Goal: Check status: Check status

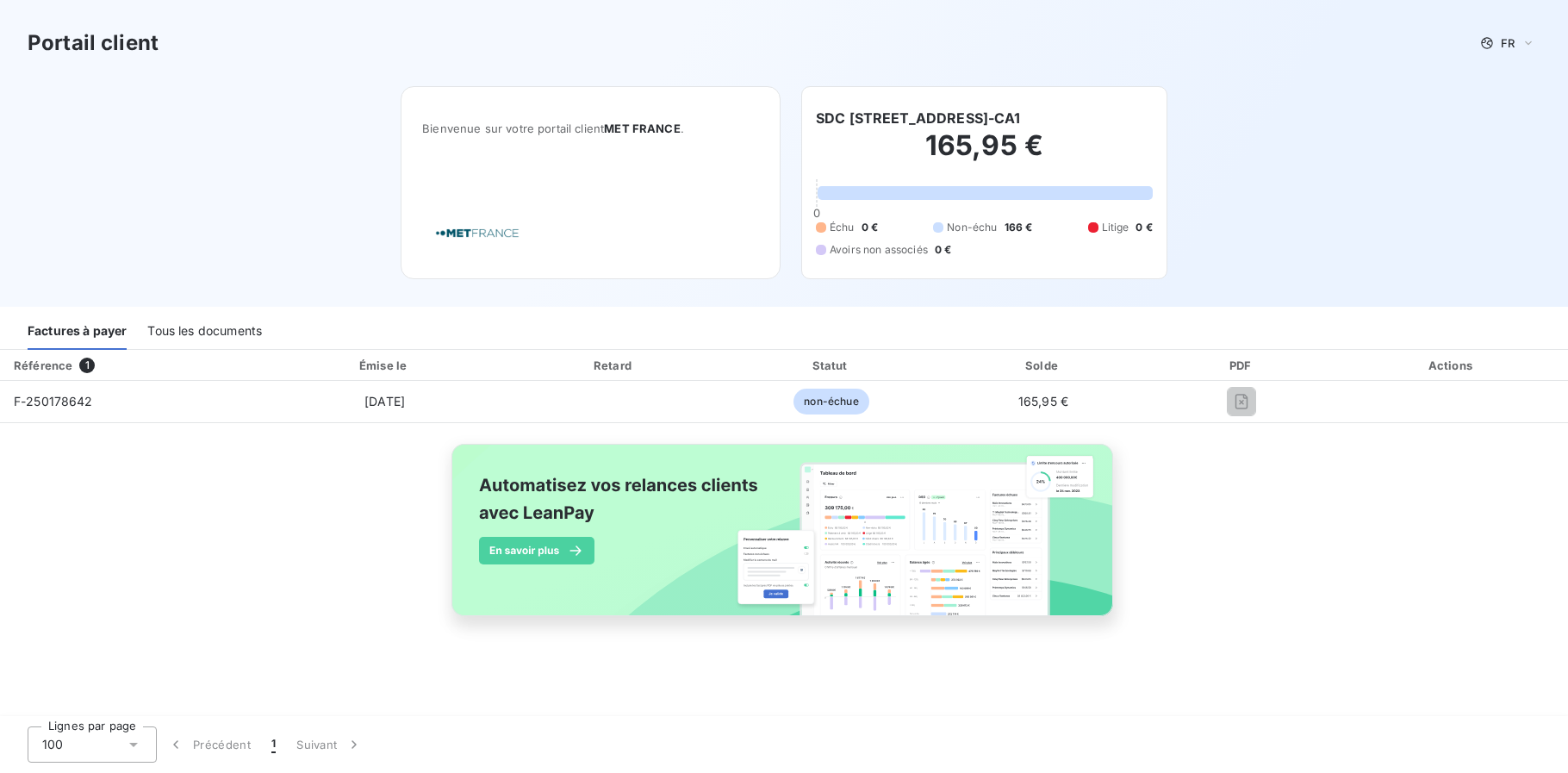
click at [81, 333] on div "Factures à payer" at bounding box center [76, 332] width 99 height 36
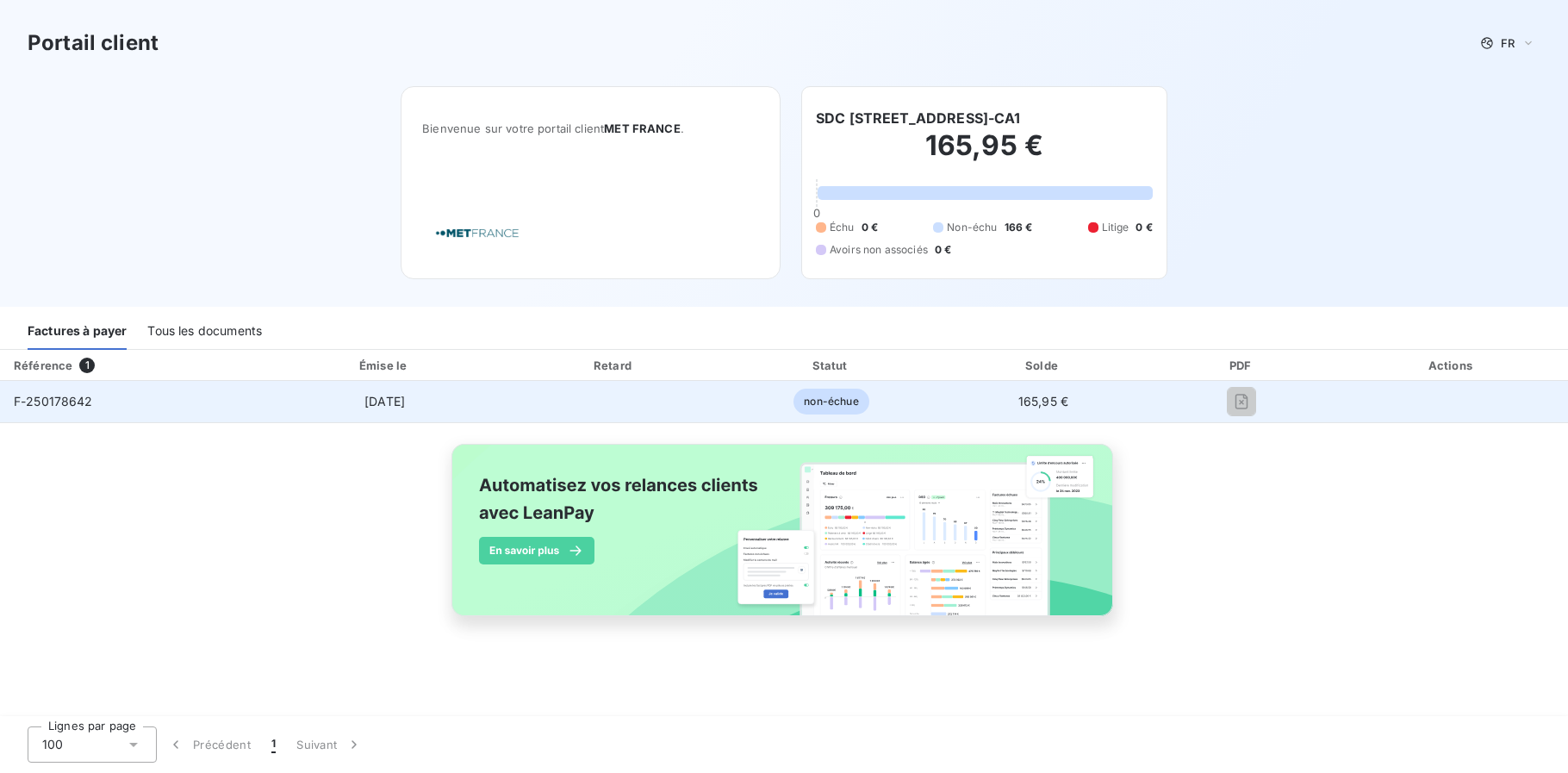
click at [66, 393] on div "F-250178642" at bounding box center [54, 402] width 79 height 17
click at [66, 391] on td "F-250178642" at bounding box center [133, 402] width 266 height 41
click at [66, 390] on td "F-250178642" at bounding box center [133, 402] width 266 height 41
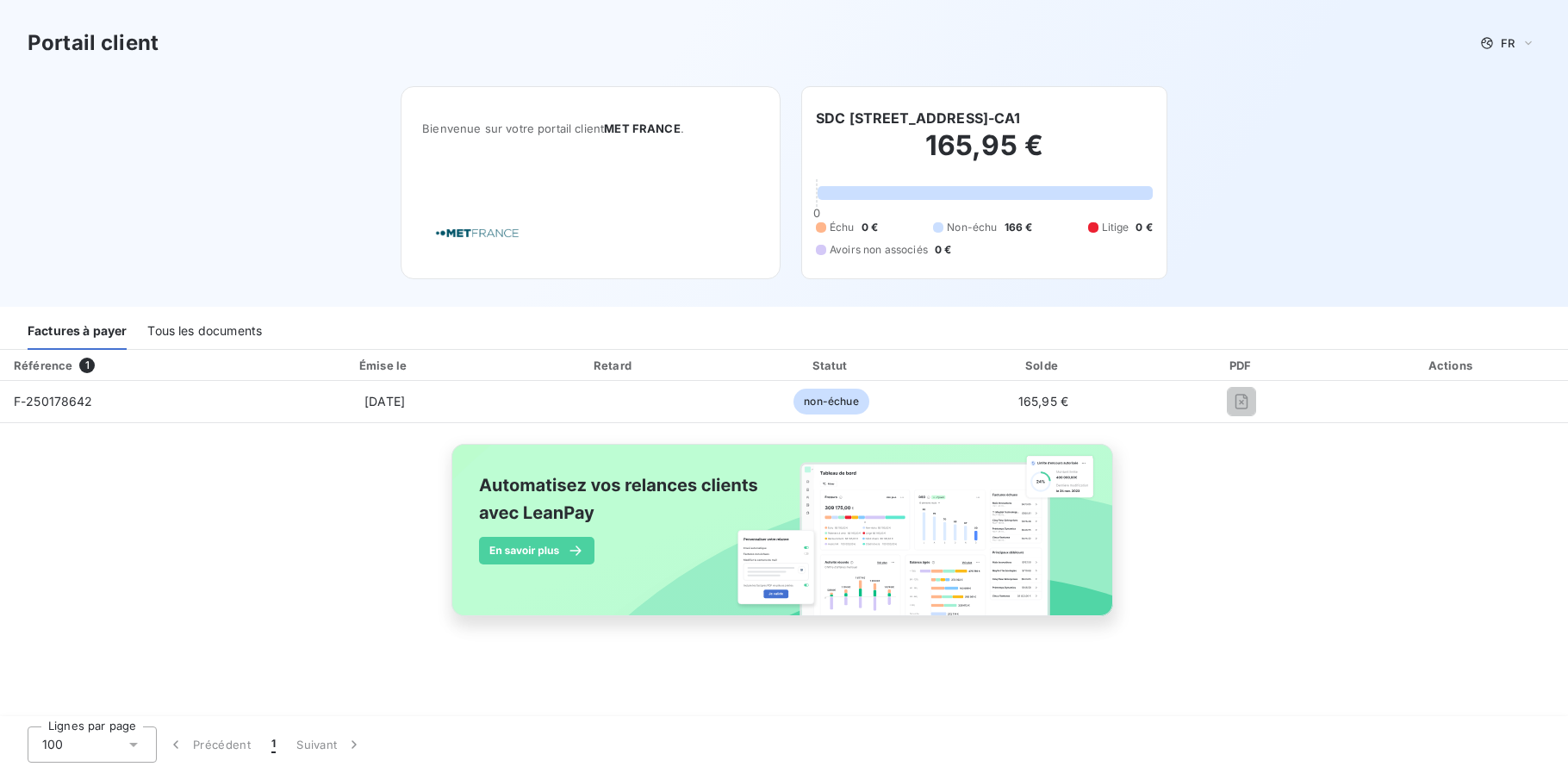
click at [969, 143] on h2 "165,95 €" at bounding box center [984, 154] width 336 height 52
click at [917, 143] on h2 "165,95 €" at bounding box center [984, 154] width 336 height 52
click at [194, 331] on div "Tous les documents" at bounding box center [204, 332] width 115 height 36
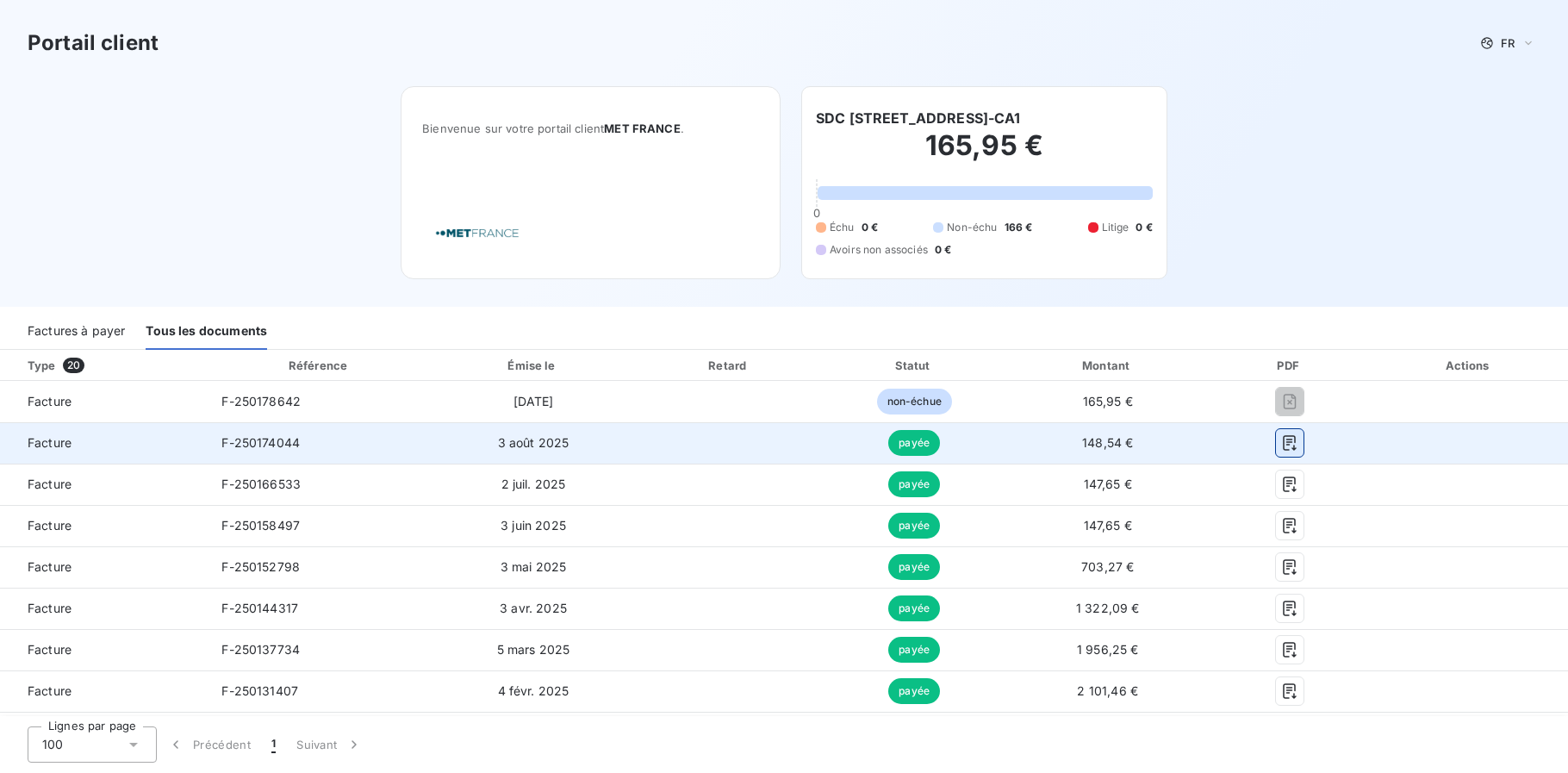
click at [1282, 447] on icon "button" at bounding box center [1290, 443] width 17 height 17
click at [1282, 449] on icon "button" at bounding box center [1290, 443] width 17 height 17
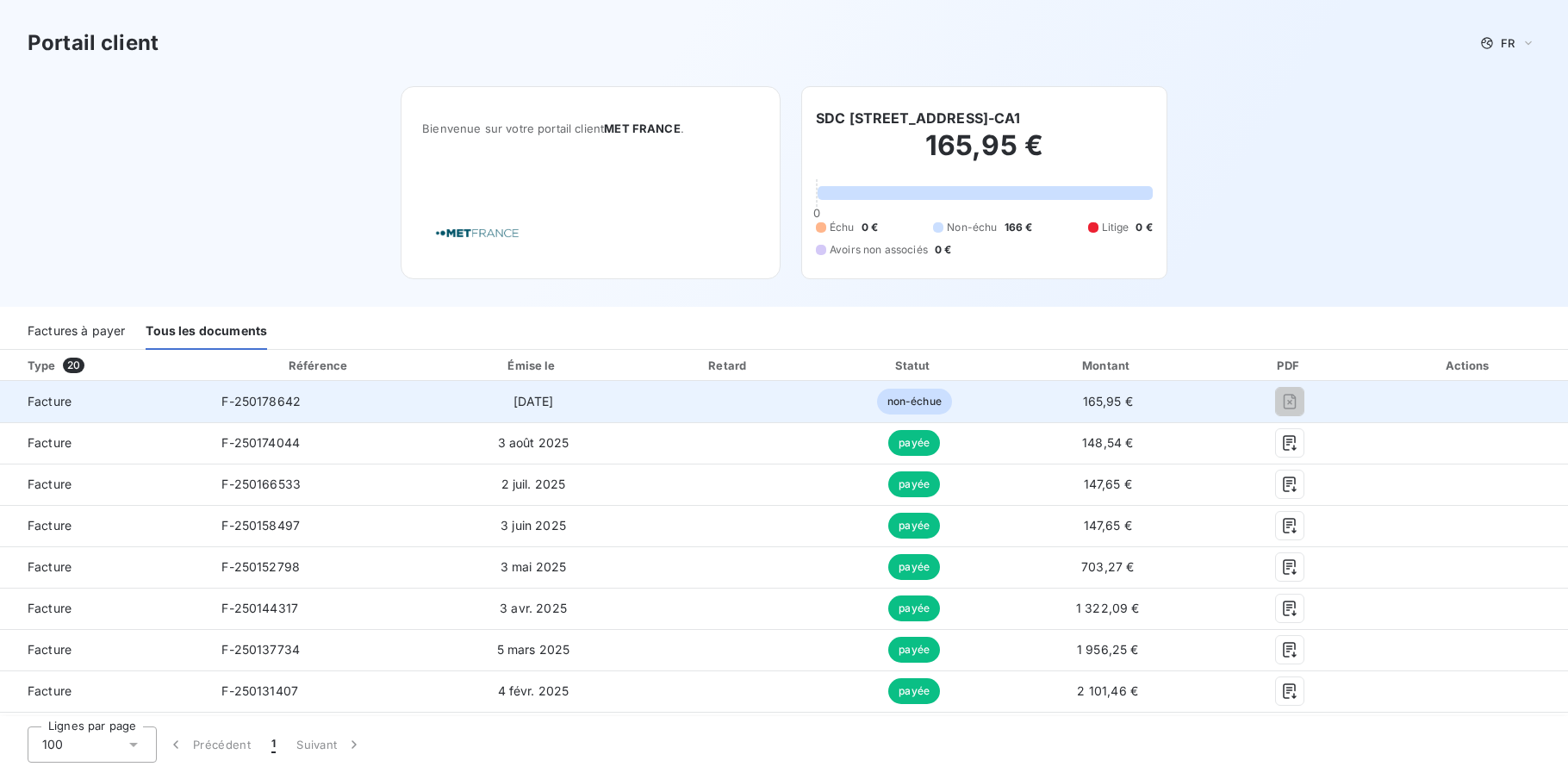
click at [917, 401] on span "non-échue" at bounding box center [915, 401] width 75 height 25
click at [36, 401] on span "Facture" at bounding box center [104, 402] width 180 height 17
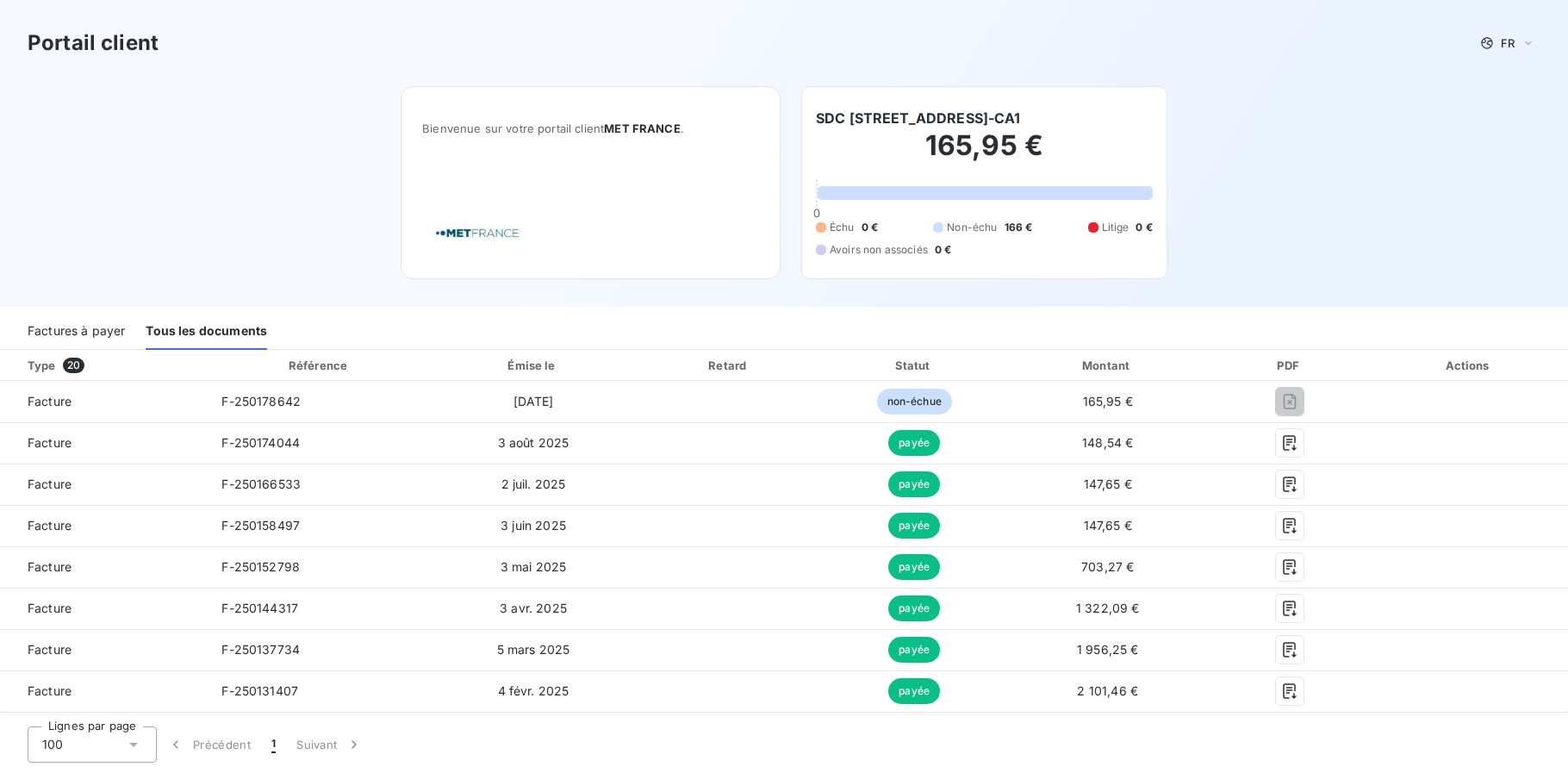
click at [79, 323] on div "Factures à payer" at bounding box center [75, 332] width 97 height 36
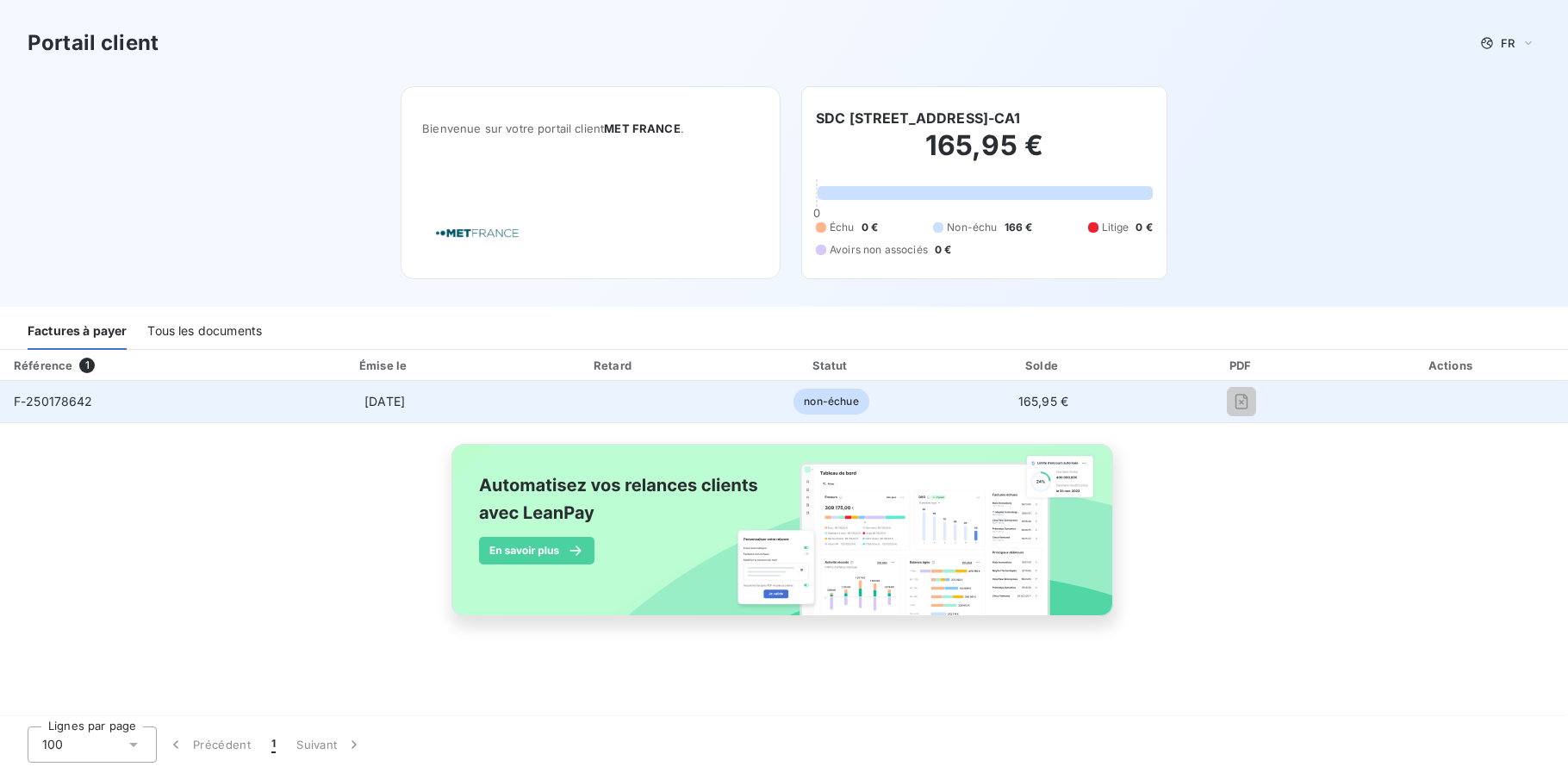
click at [800, 406] on span "non-échue" at bounding box center [831, 401] width 75 height 25
drag, startPoint x: 800, startPoint y: 406, endPoint x: 835, endPoint y: 408, distance: 35.1
click at [835, 408] on span "non-échue" at bounding box center [831, 401] width 75 height 25
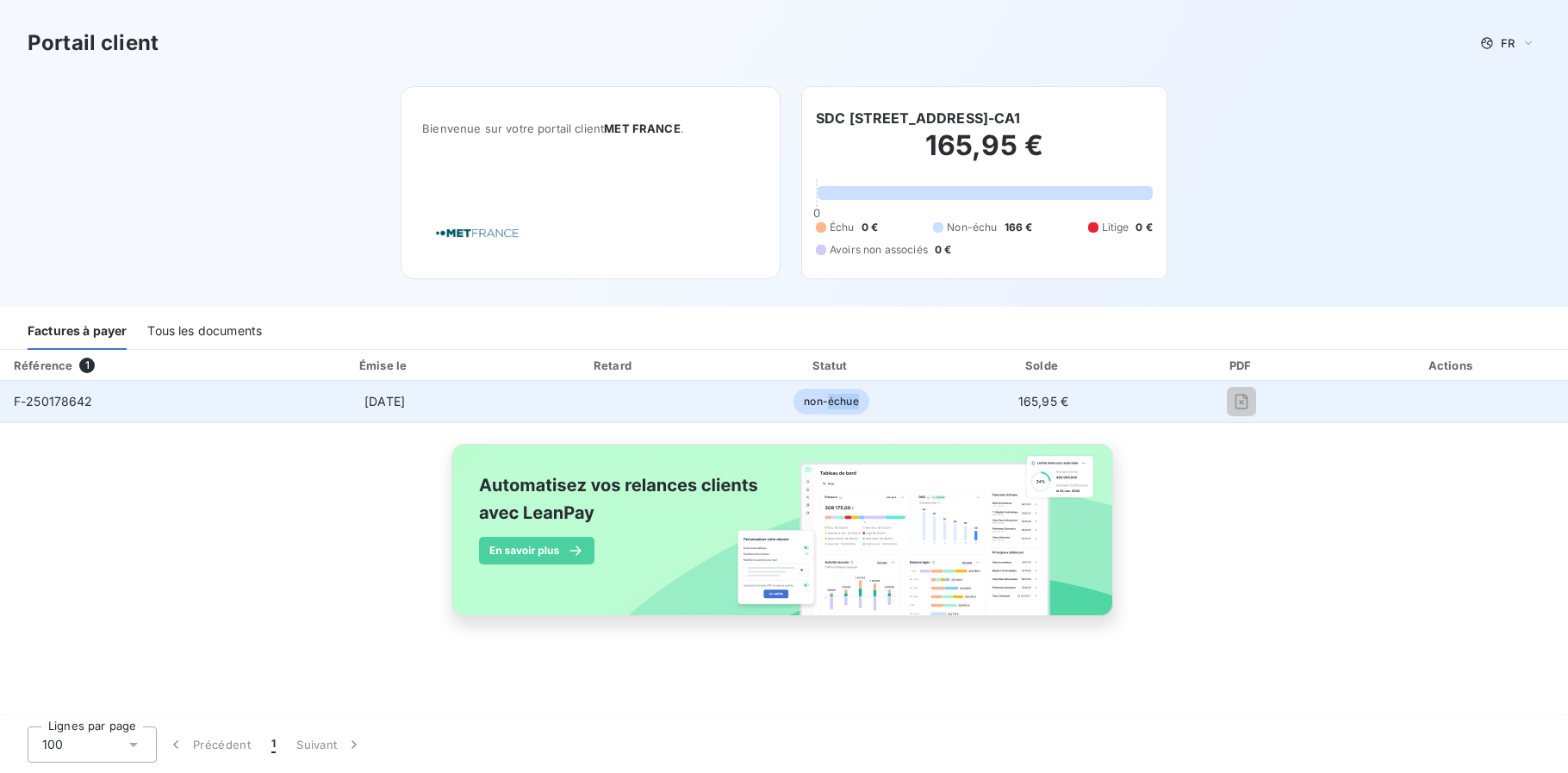
click at [835, 408] on span "non-échue" at bounding box center [831, 401] width 75 height 25
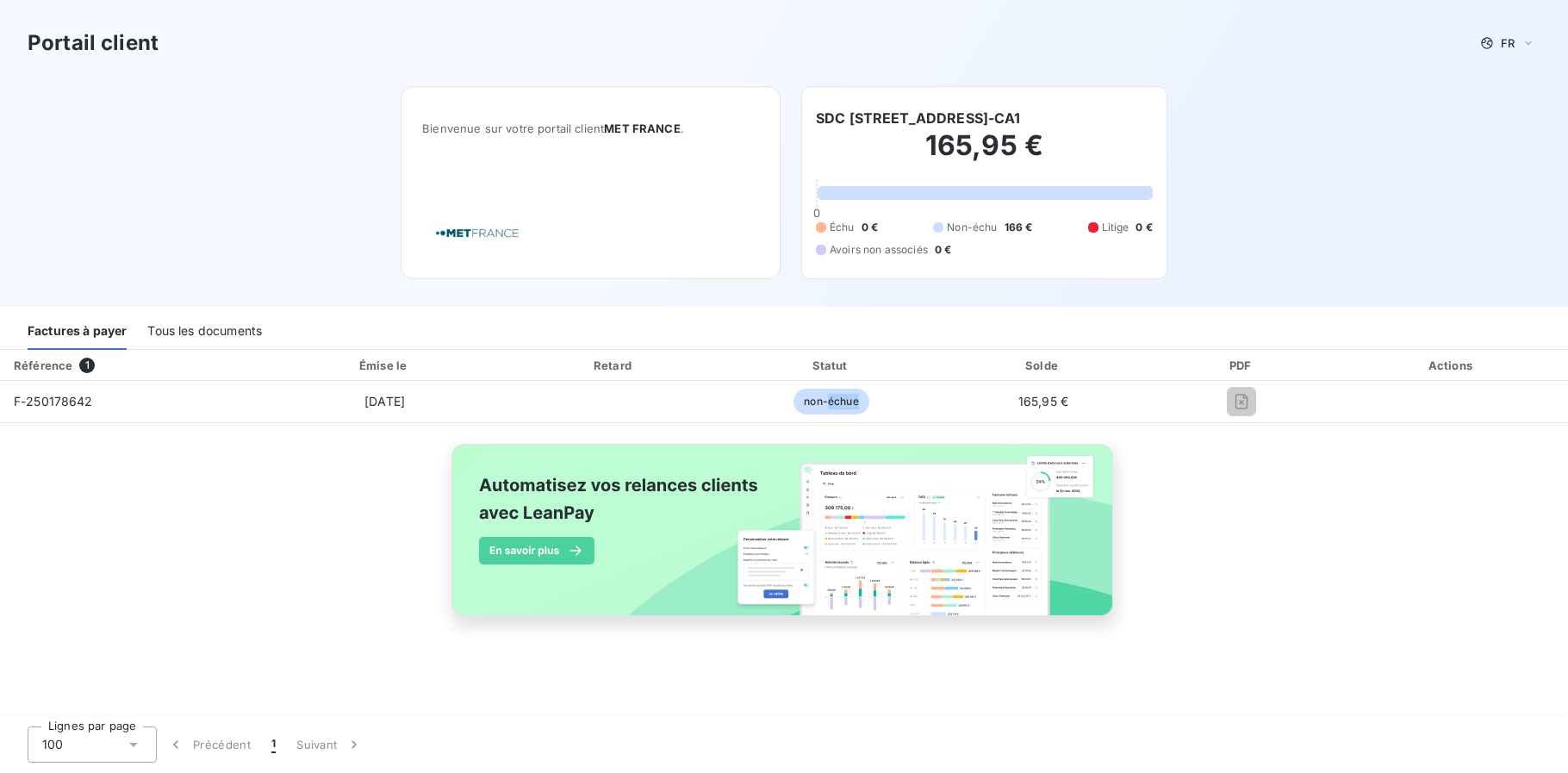
click at [1446, 370] on div "Actions" at bounding box center [1452, 366] width 225 height 17
